Goal: Navigation & Orientation: Understand site structure

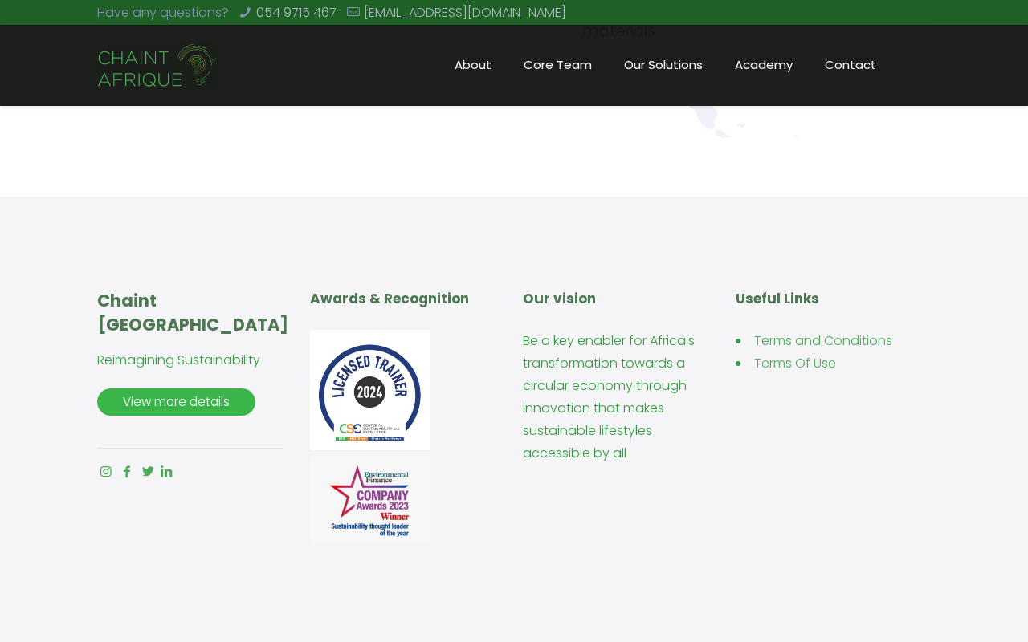
scroll to position [3777, 0]
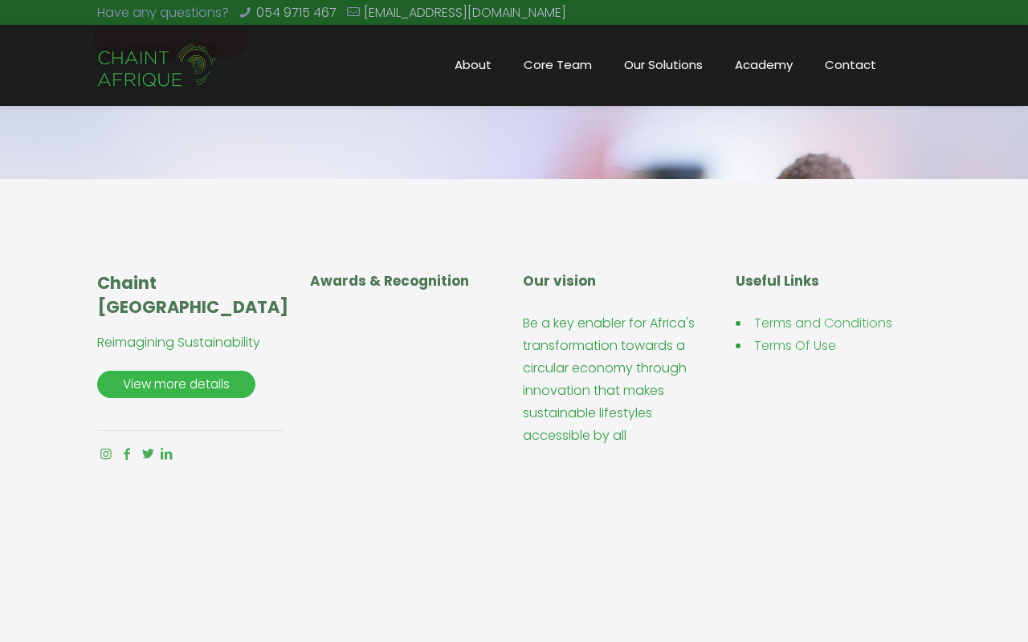
scroll to position [2264, 0]
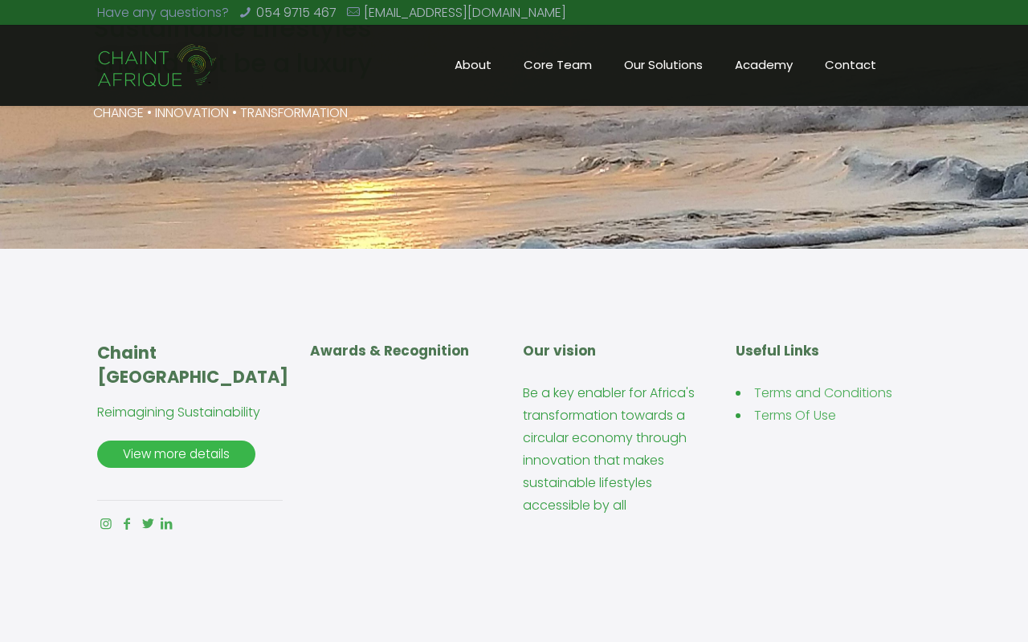
scroll to position [2650, 0]
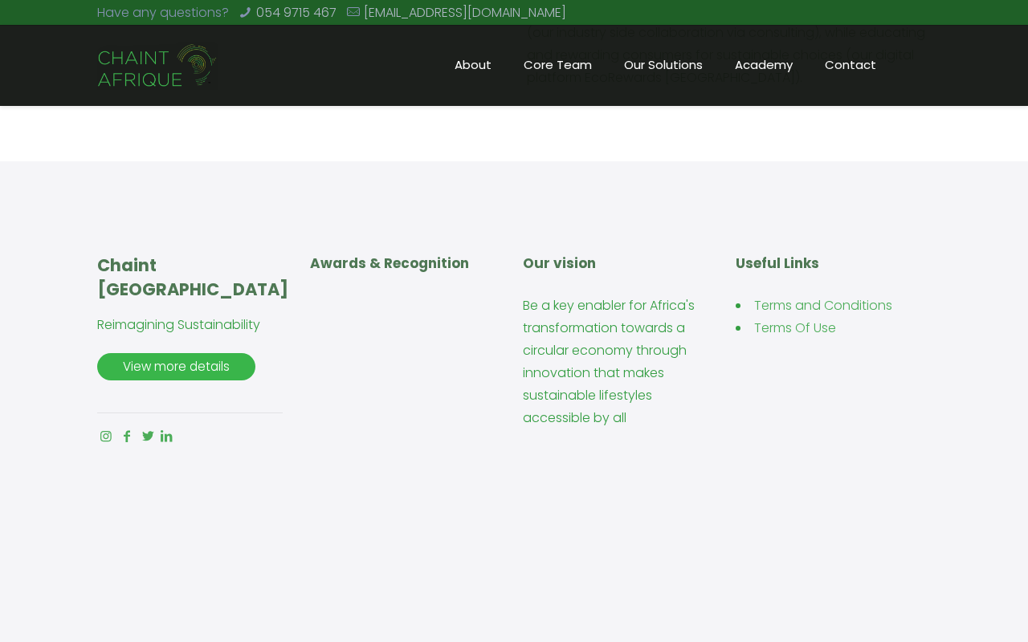
scroll to position [2176, 0]
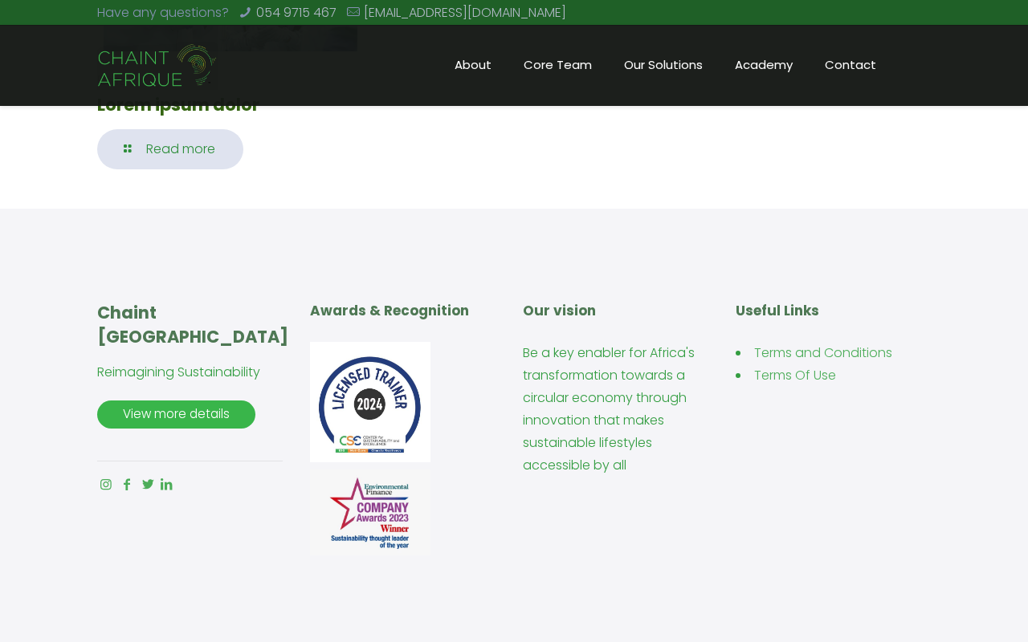
scroll to position [723, 0]
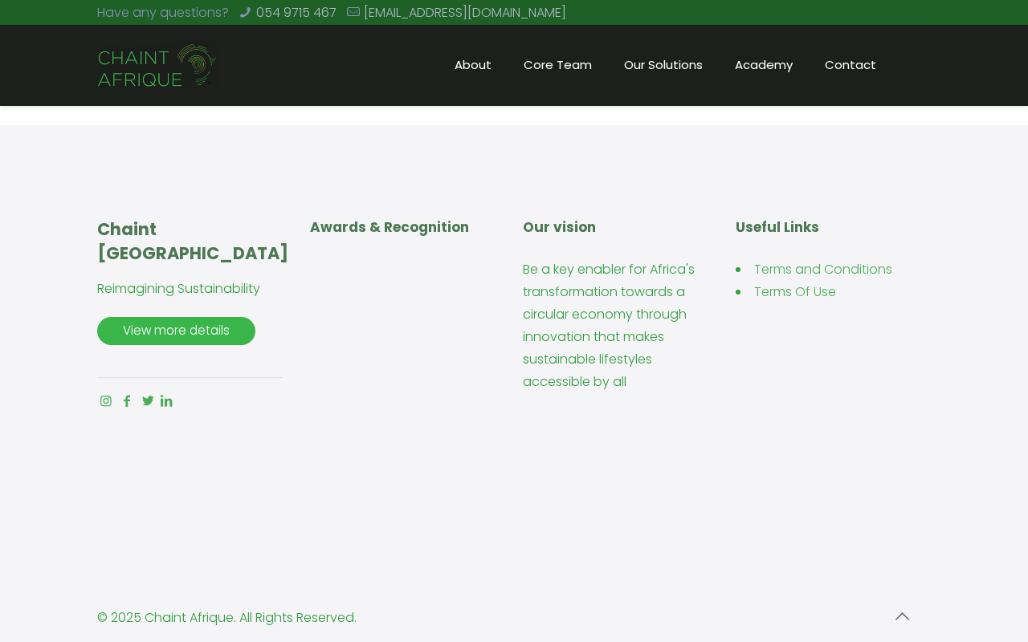
scroll to position [3701, 0]
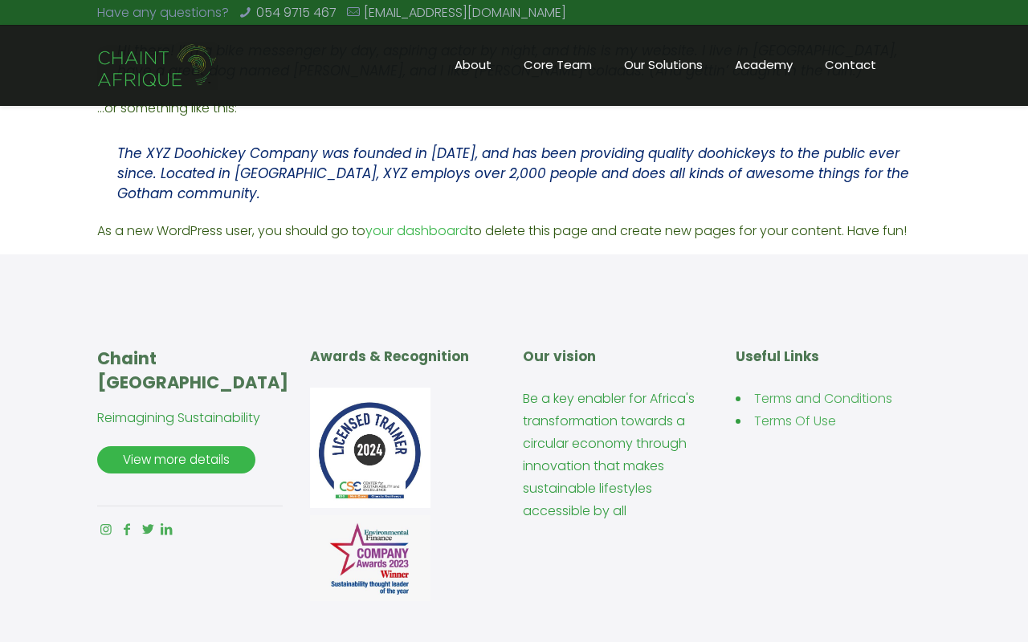
scroll to position [543, 0]
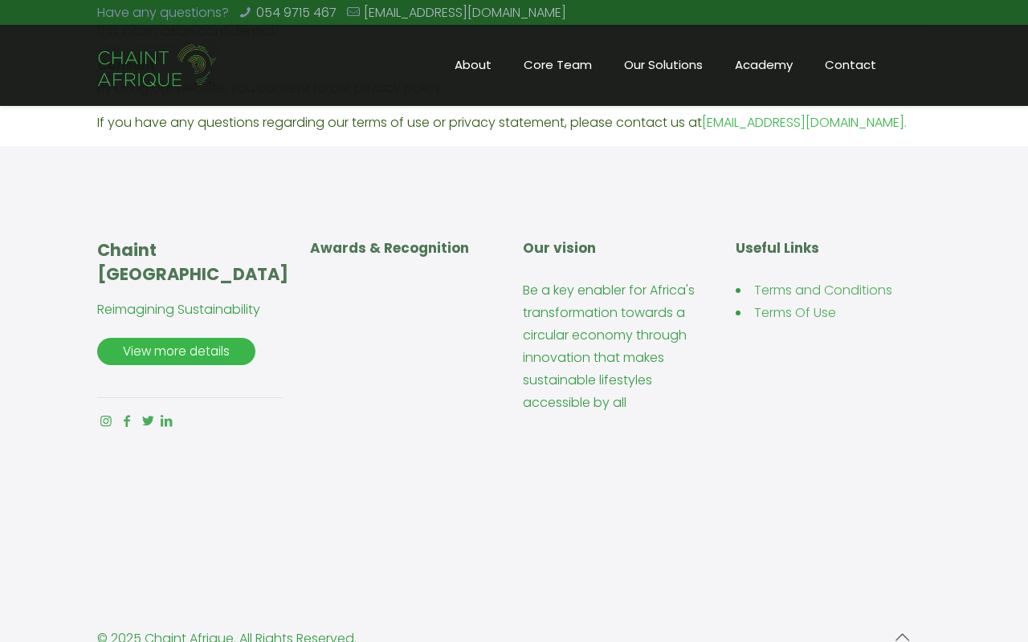
scroll to position [1358, 0]
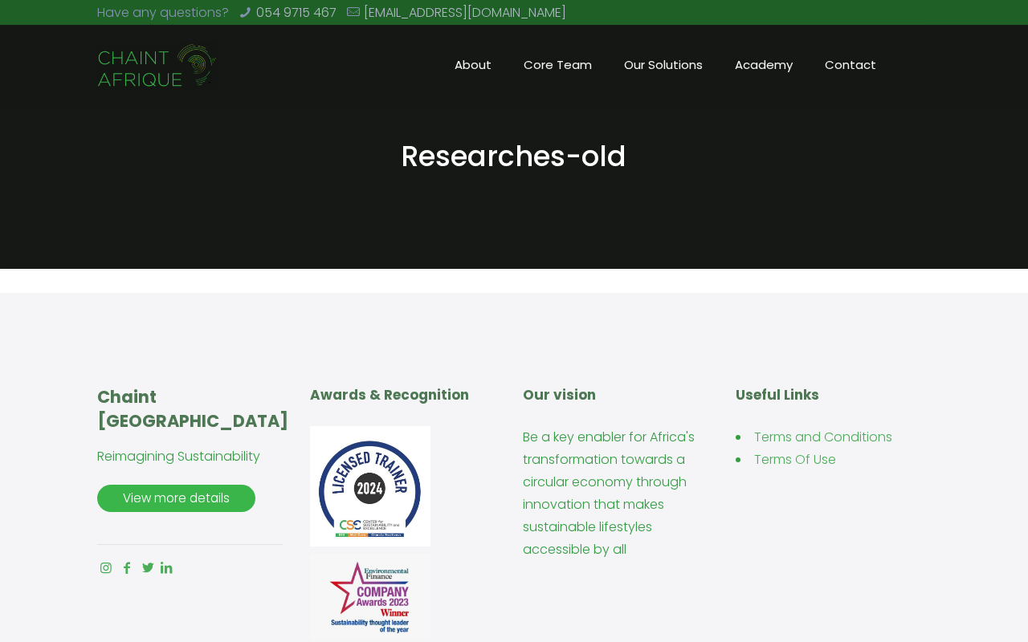
scroll to position [241, 0]
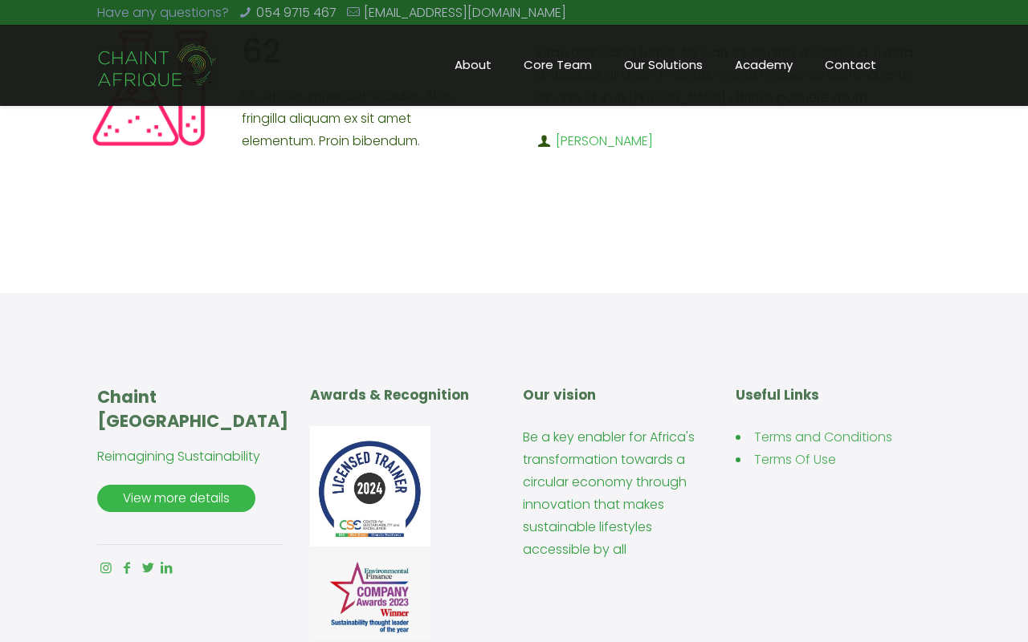
scroll to position [2328, 0]
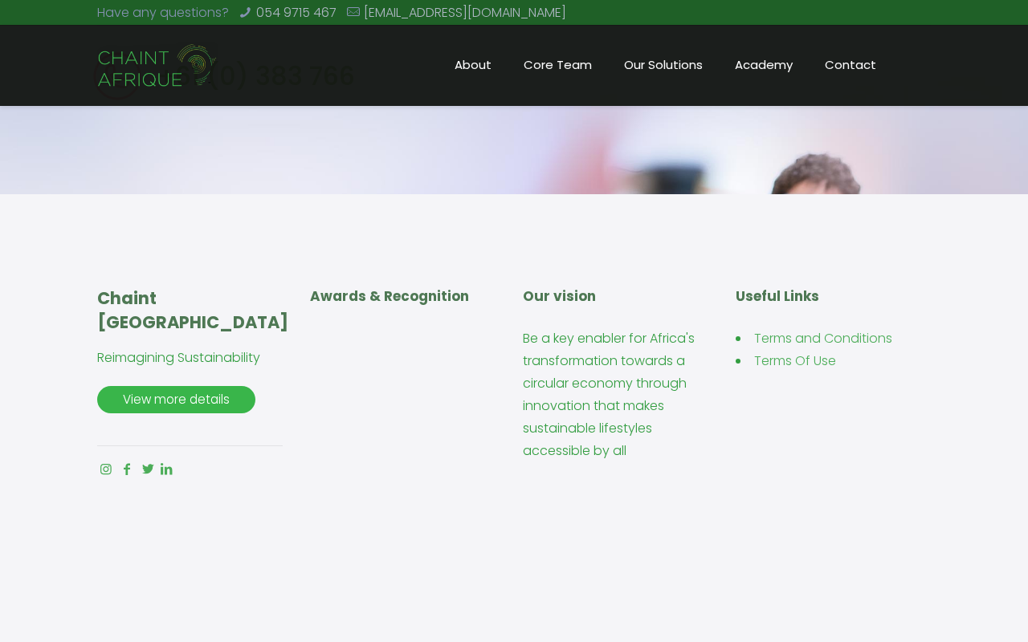
scroll to position [1766, 0]
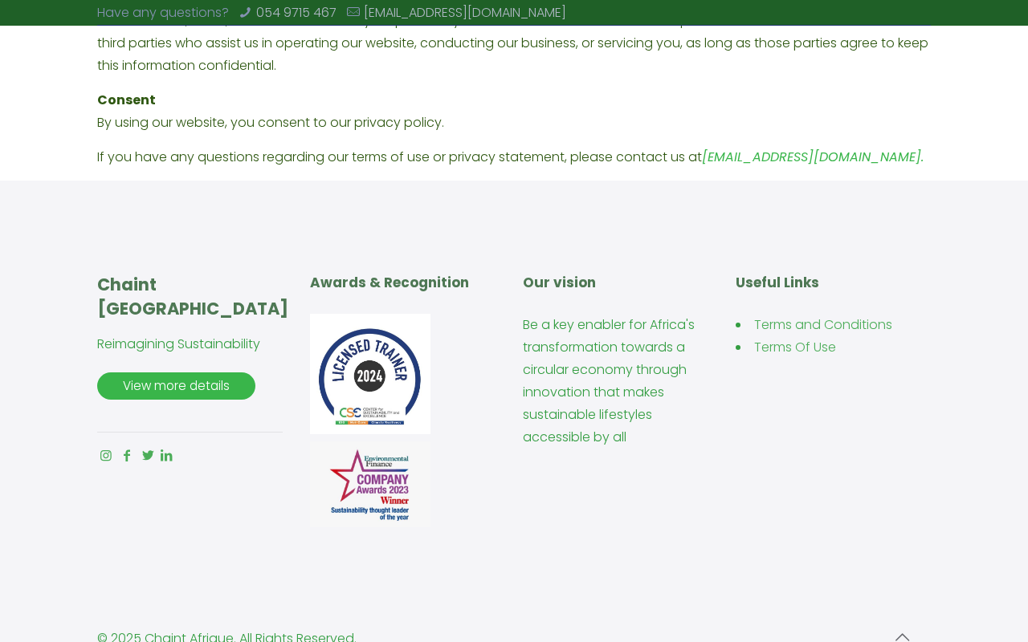
scroll to position [1365, 0]
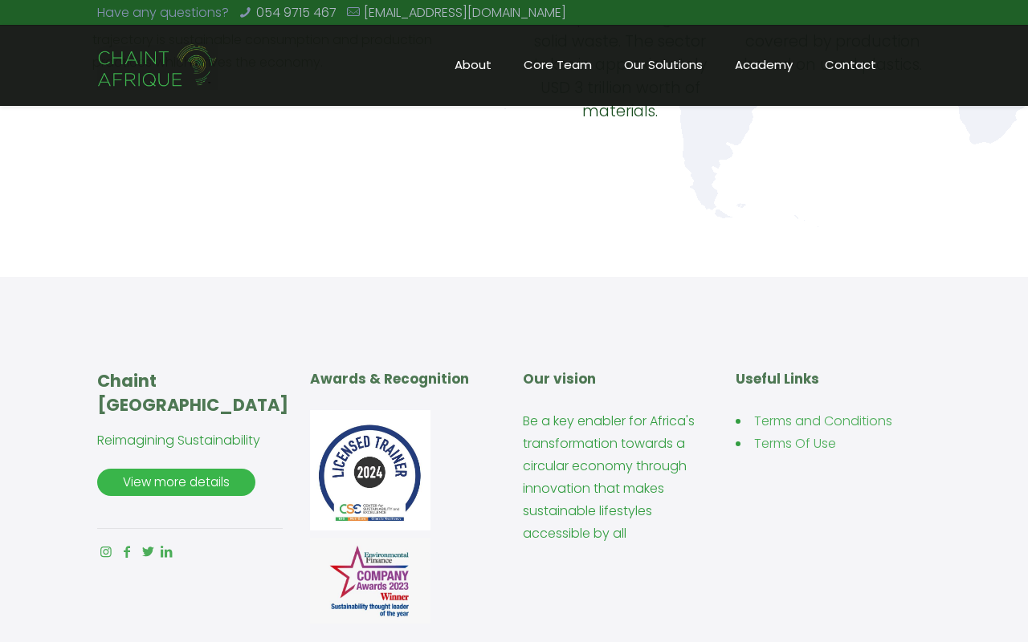
scroll to position [3777, 0]
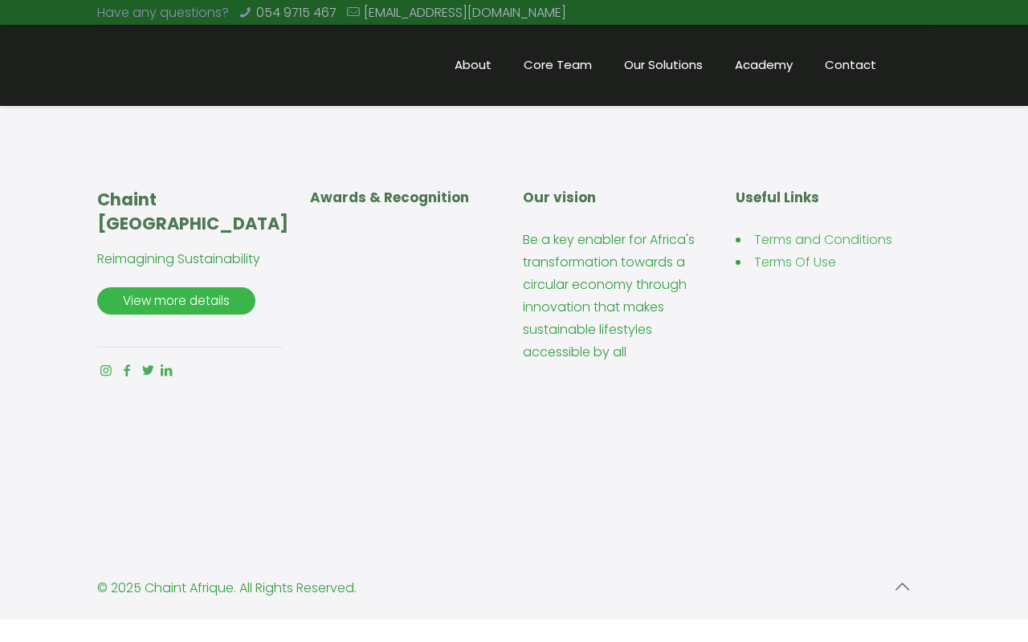
scroll to position [1805, 0]
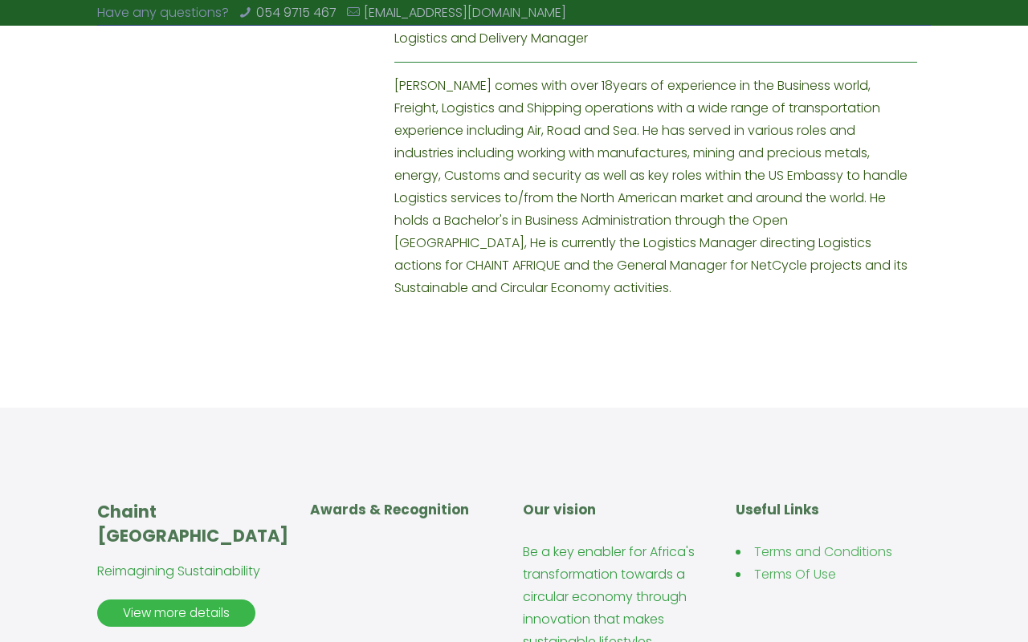
scroll to position [3372, 0]
